Goal: Task Accomplishment & Management: Manage account settings

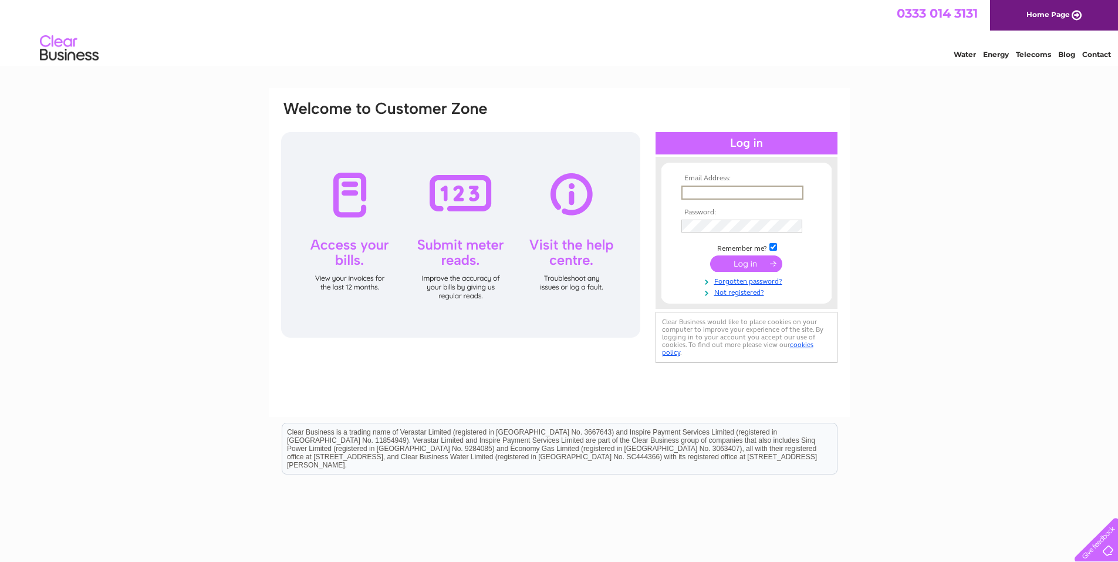
click at [709, 193] on input "text" at bounding box center [742, 192] width 122 height 14
type input "[EMAIL_ADDRESS][DOMAIN_NAME]"
click at [755, 278] on link "Forgotten password?" at bounding box center [747, 278] width 133 height 11
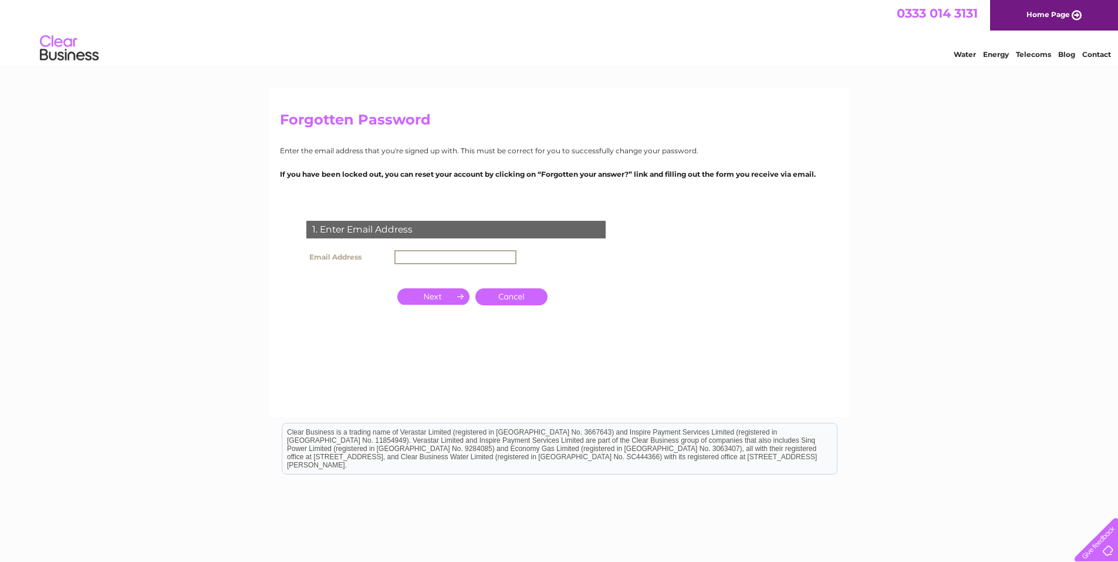
click at [420, 258] on input "text" at bounding box center [455, 257] width 122 height 14
type input "[EMAIL_ADDRESS][DOMAIN_NAME]"
click at [449, 296] on input "button" at bounding box center [433, 295] width 72 height 16
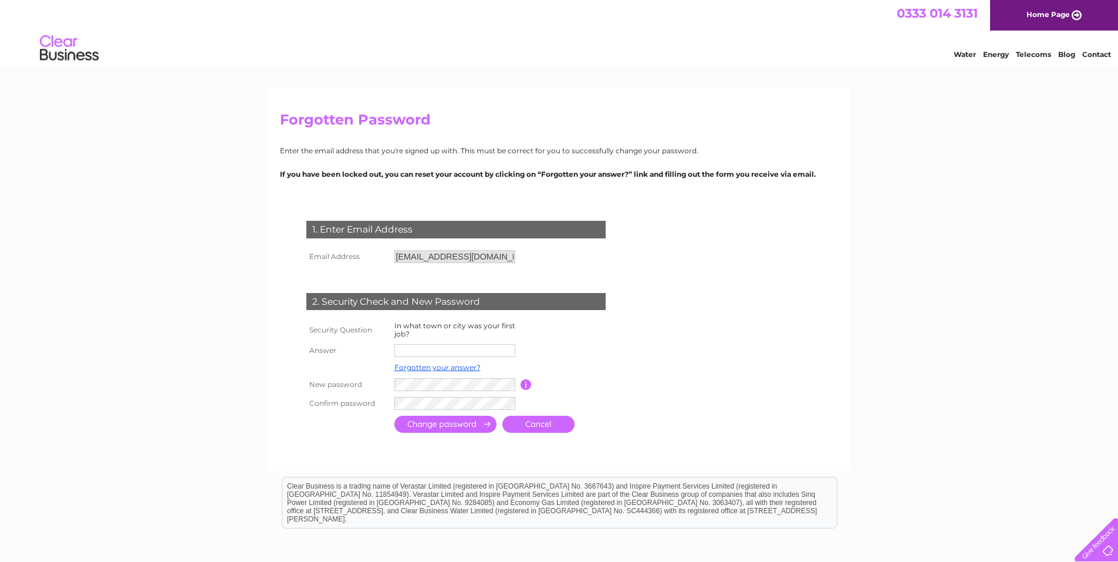
drag, startPoint x: 449, startPoint y: 766, endPoint x: 102, endPoint y: 490, distance: 444.0
click at [103, 489] on html "Clear Business is a trading name of Verastar Limited (registered in [GEOGRAPHIC…" at bounding box center [559, 507] width 1118 height 75
click at [441, 350] on input "text" at bounding box center [455, 351] width 122 height 14
click at [401, 350] on input "text" at bounding box center [455, 351] width 122 height 14
